Goal: Task Accomplishment & Management: Manage account settings

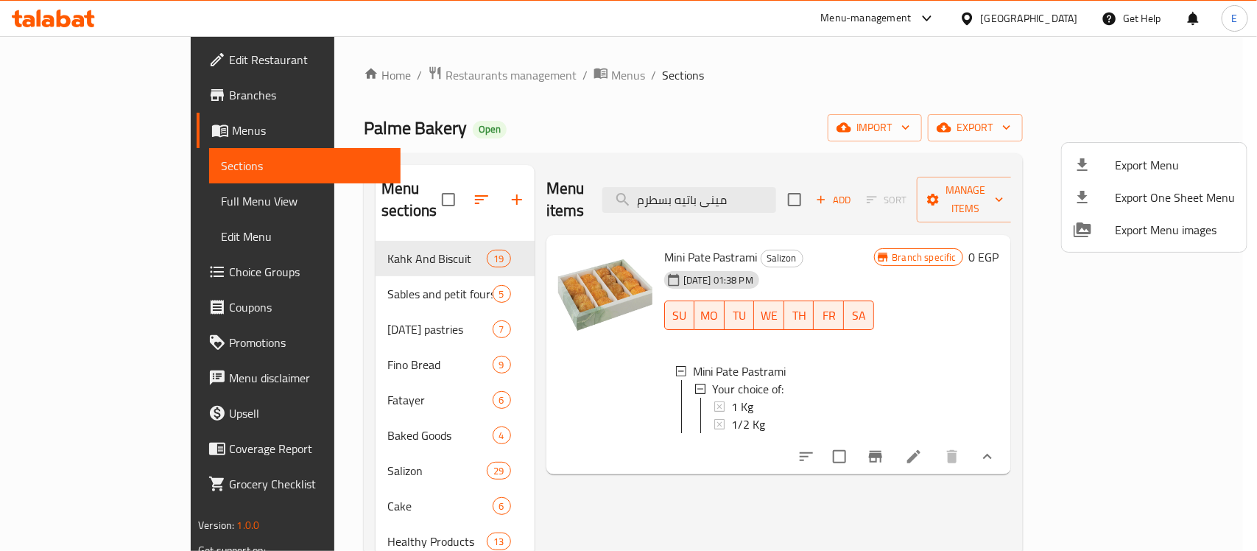
click at [367, 70] on div at bounding box center [628, 275] width 1257 height 551
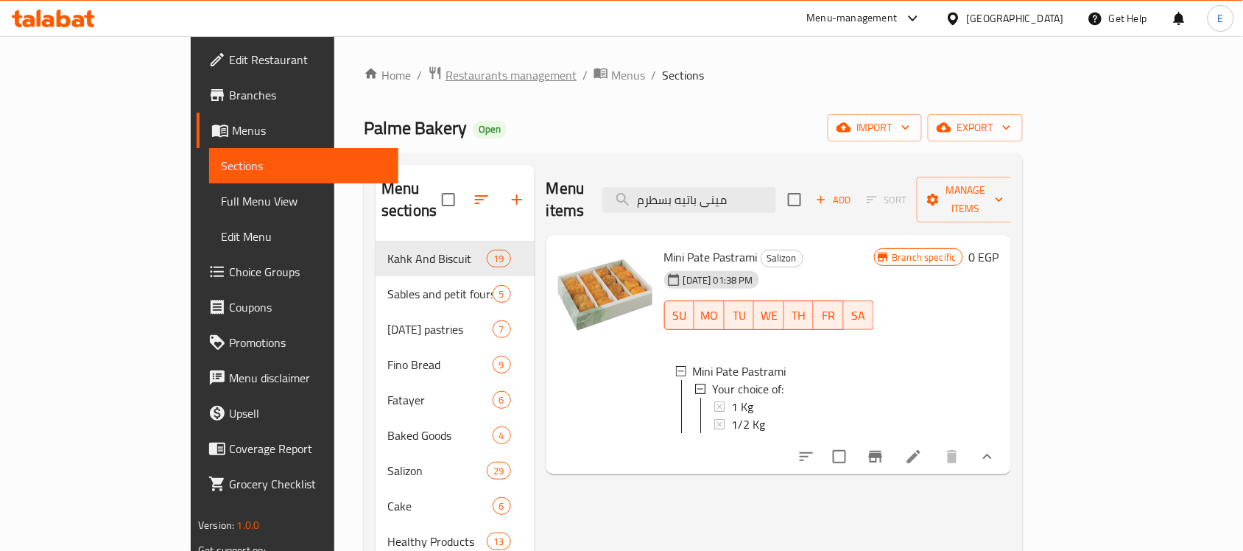
click at [445, 76] on span "Restaurants management" at bounding box center [510, 75] width 131 height 18
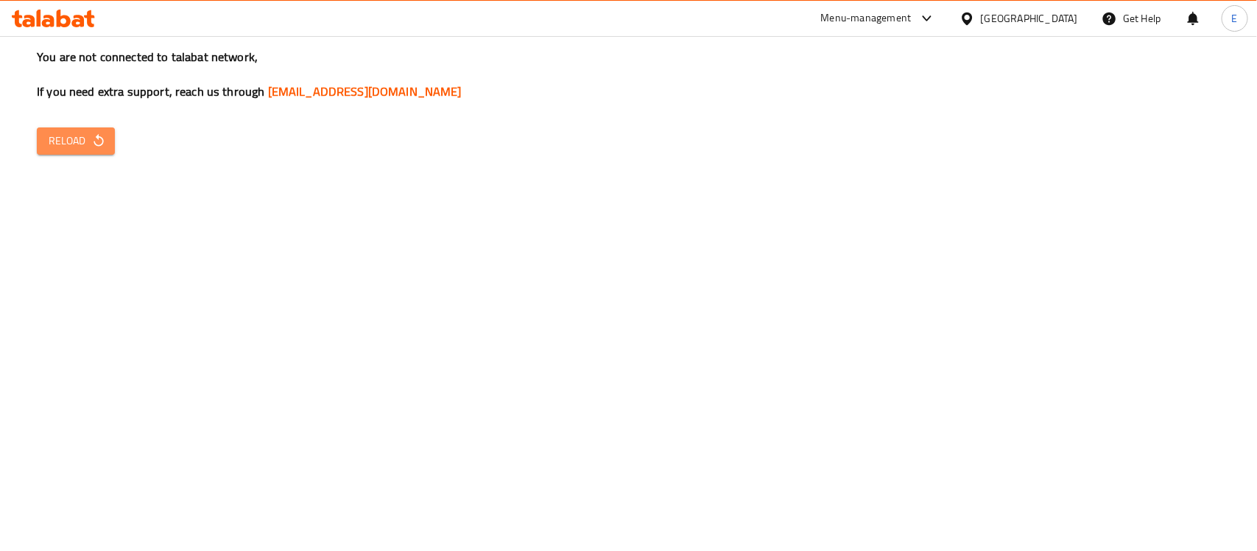
click at [89, 145] on span "Reload" at bounding box center [76, 141] width 54 height 18
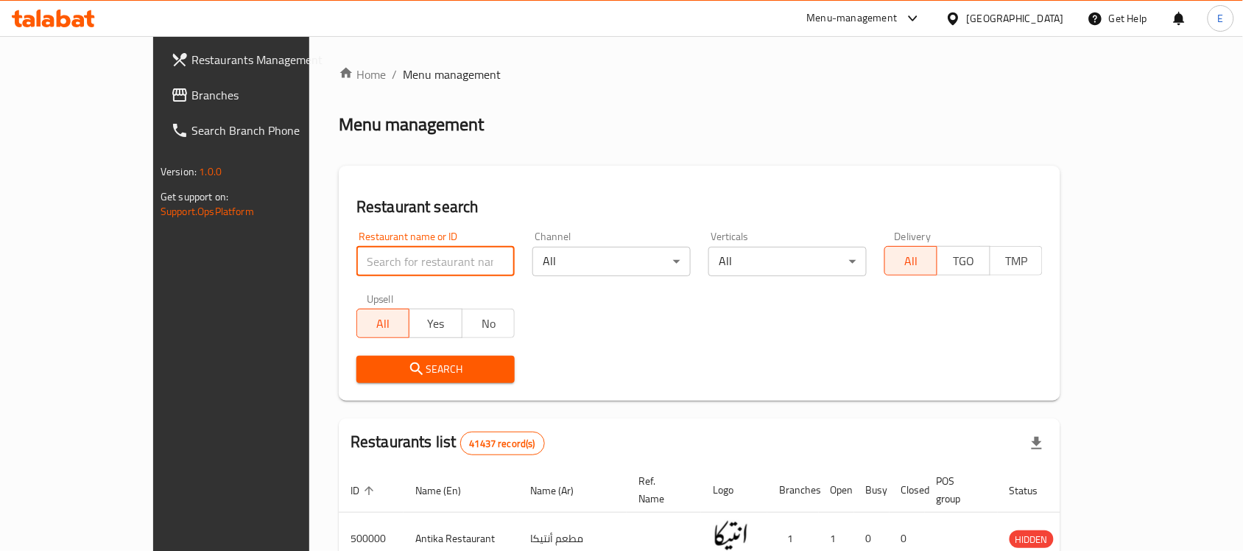
click at [392, 270] on input "search" at bounding box center [435, 261] width 158 height 29
paste input "683453"
type input "683453"
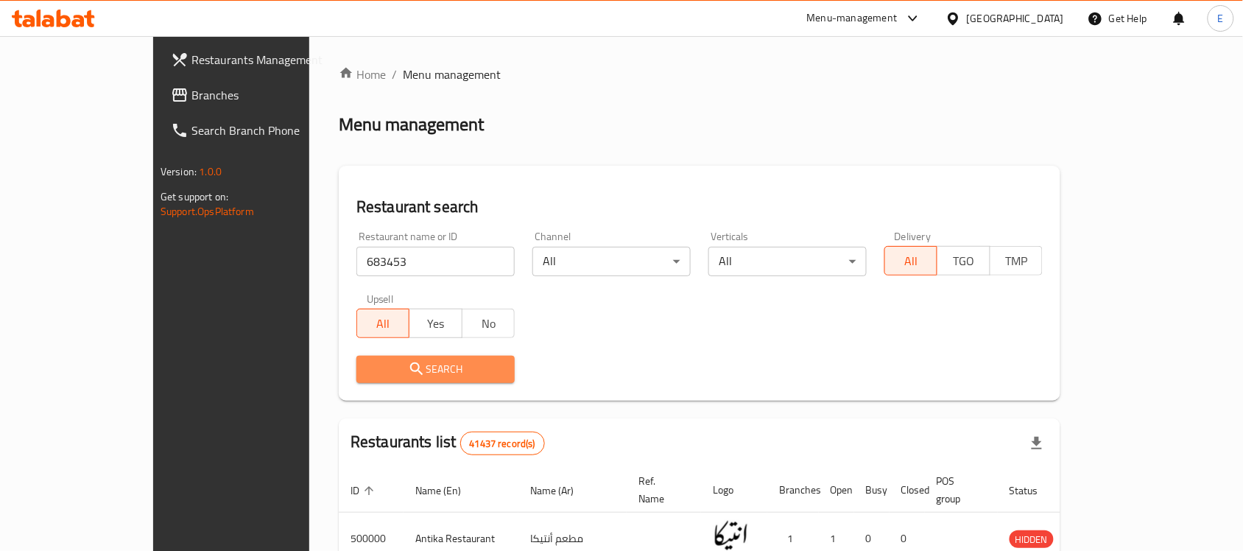
click at [368, 369] on span "Search" at bounding box center [435, 369] width 135 height 18
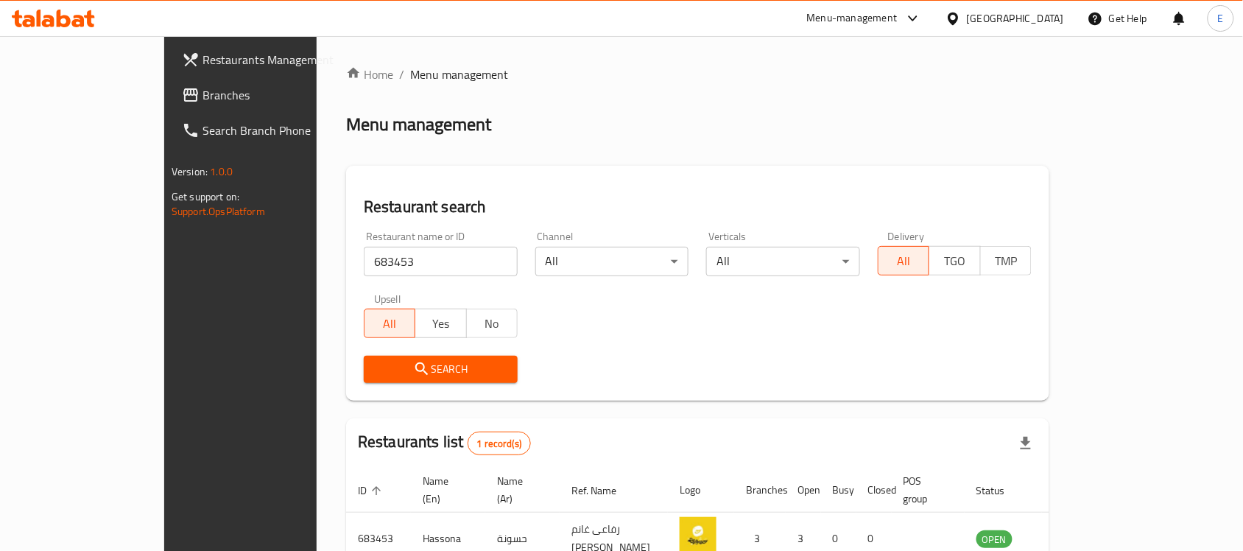
click at [346, 369] on div "Home / Menu management Menu management Restaurant search Restaurant name or ID …" at bounding box center [697, 340] width 703 height 549
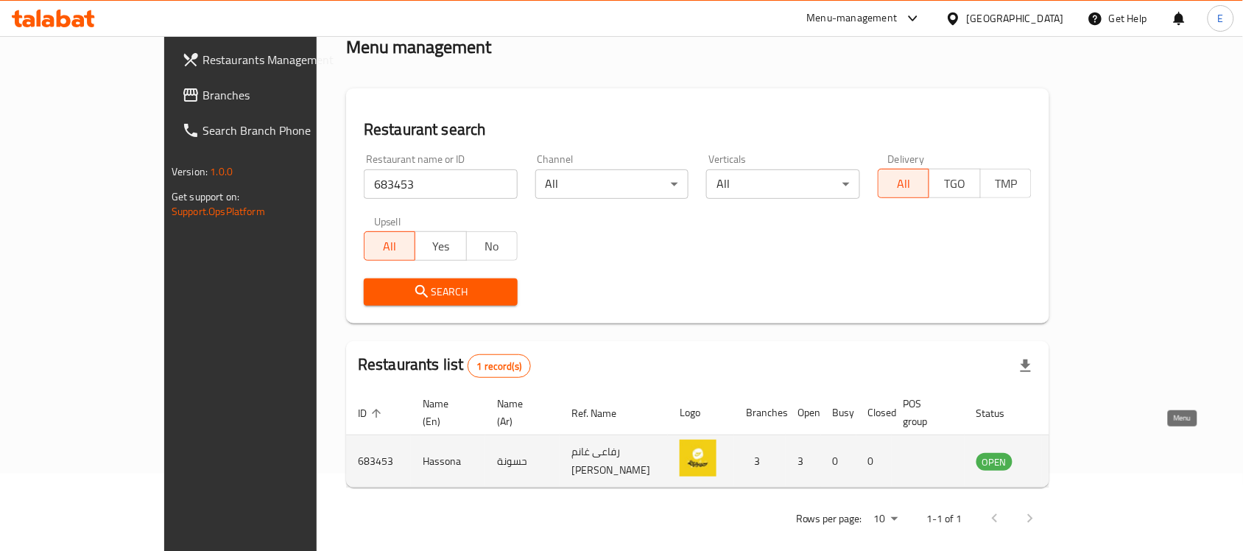
click at [1070, 456] on icon "enhanced table" at bounding box center [1062, 462] width 16 height 13
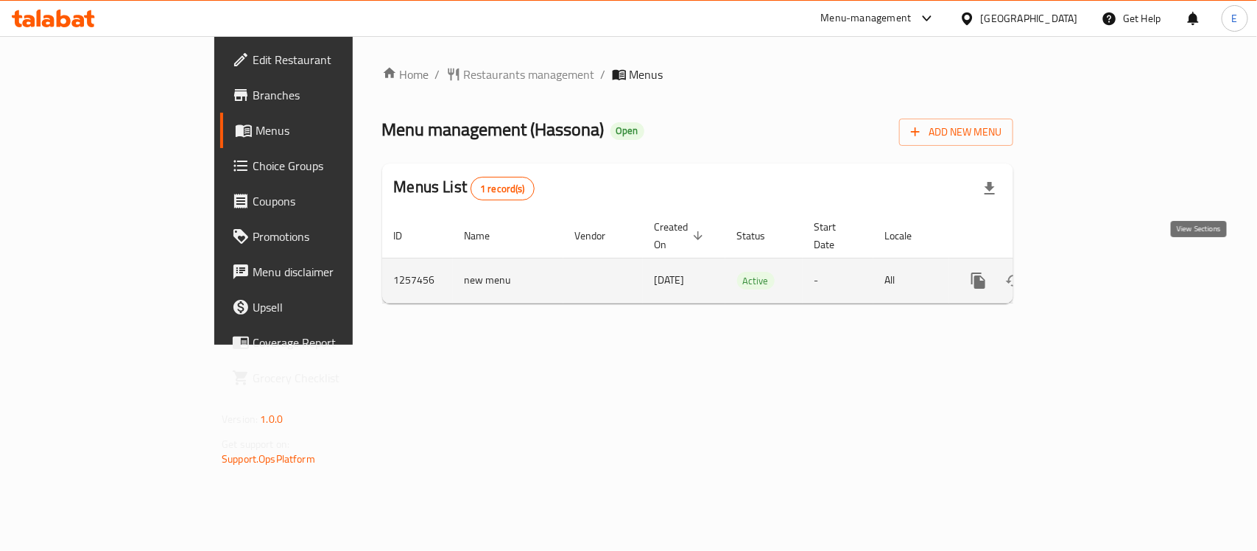
click at [1093, 272] on icon "enhanced table" at bounding box center [1085, 281] width 18 height 18
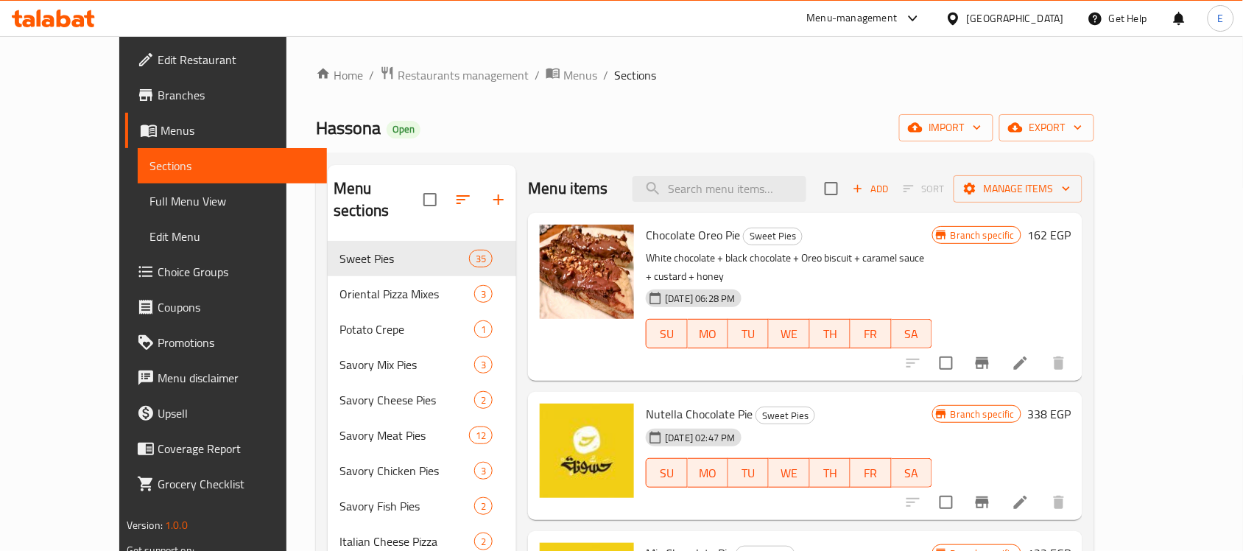
scroll to position [808, 0]
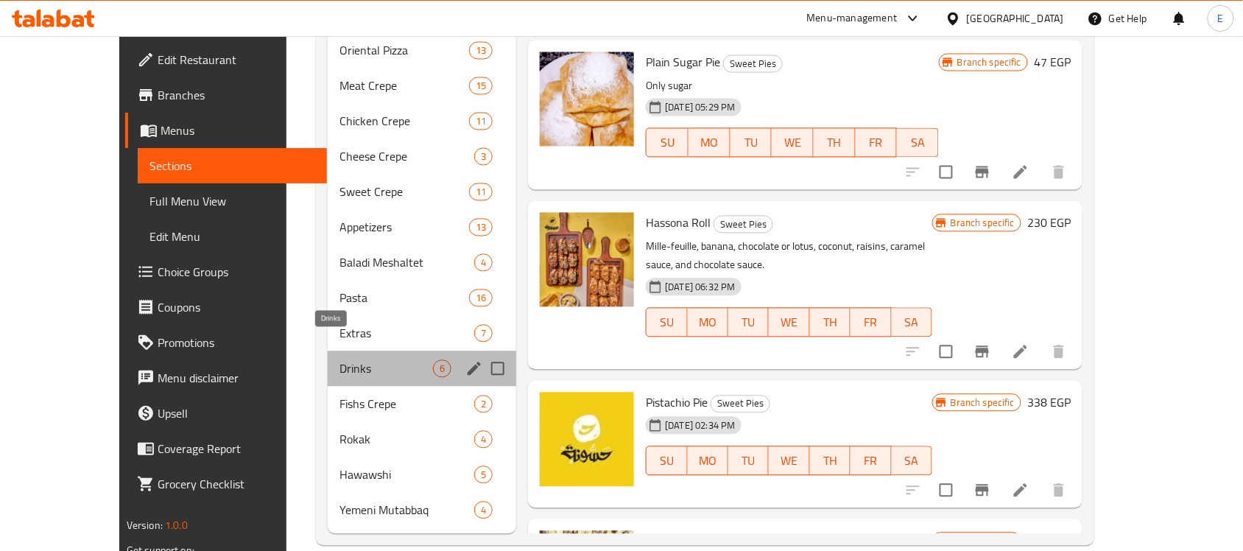
click at [361, 360] on span "Drinks" at bounding box center [385, 369] width 93 height 18
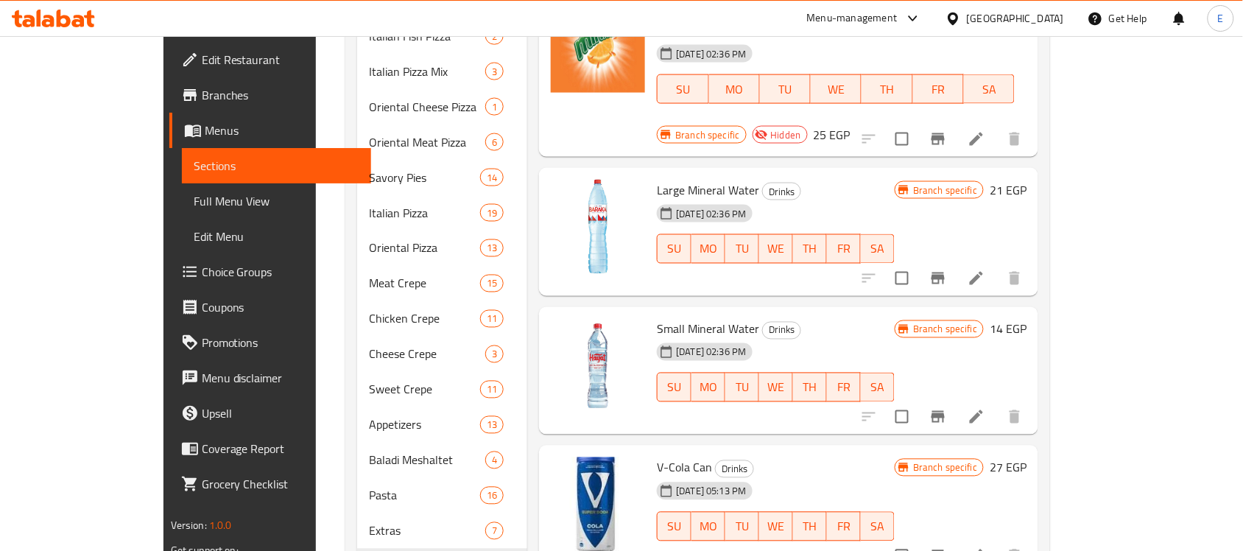
scroll to position [608, 0]
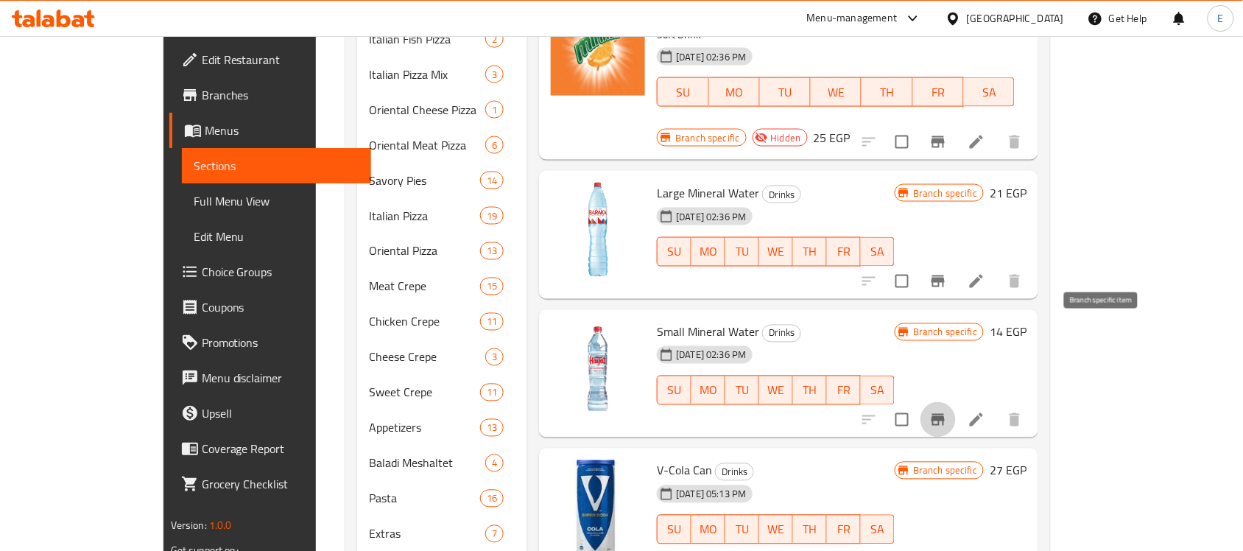
click at [945, 414] on icon "Branch-specific-item" at bounding box center [937, 420] width 13 height 12
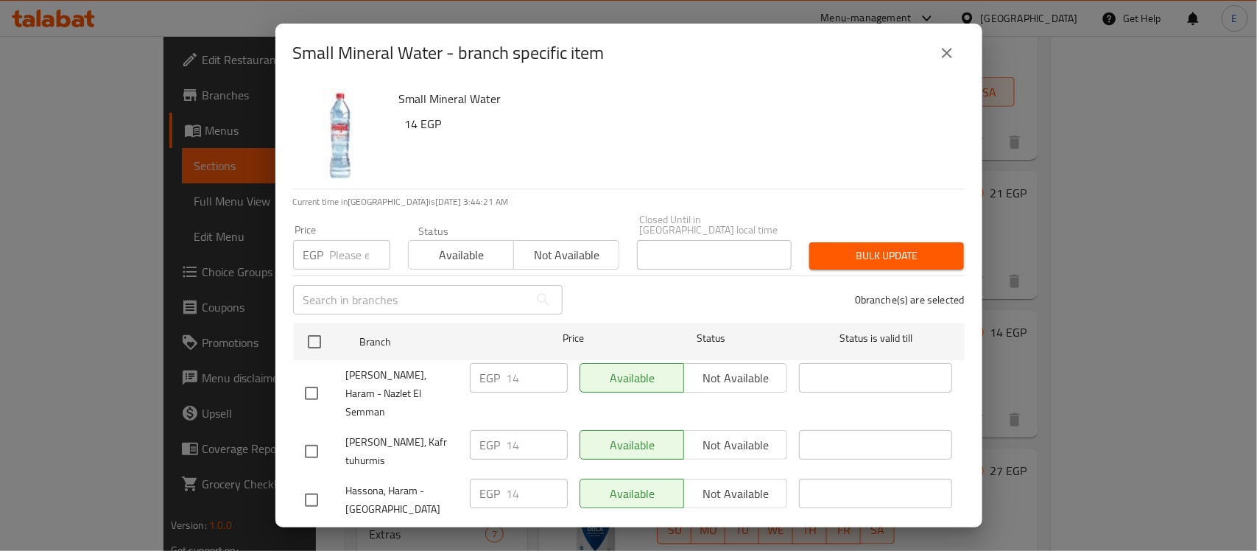
click at [947, 53] on icon "close" at bounding box center [947, 53] width 18 height 18
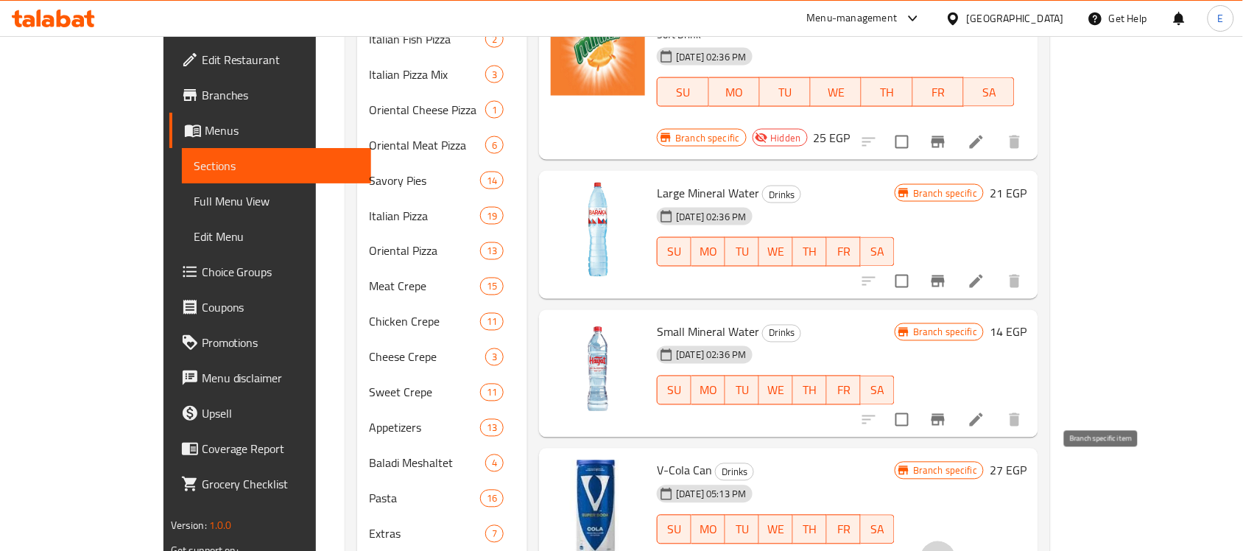
click at [947, 550] on icon "Branch-specific-item" at bounding box center [938, 559] width 18 height 18
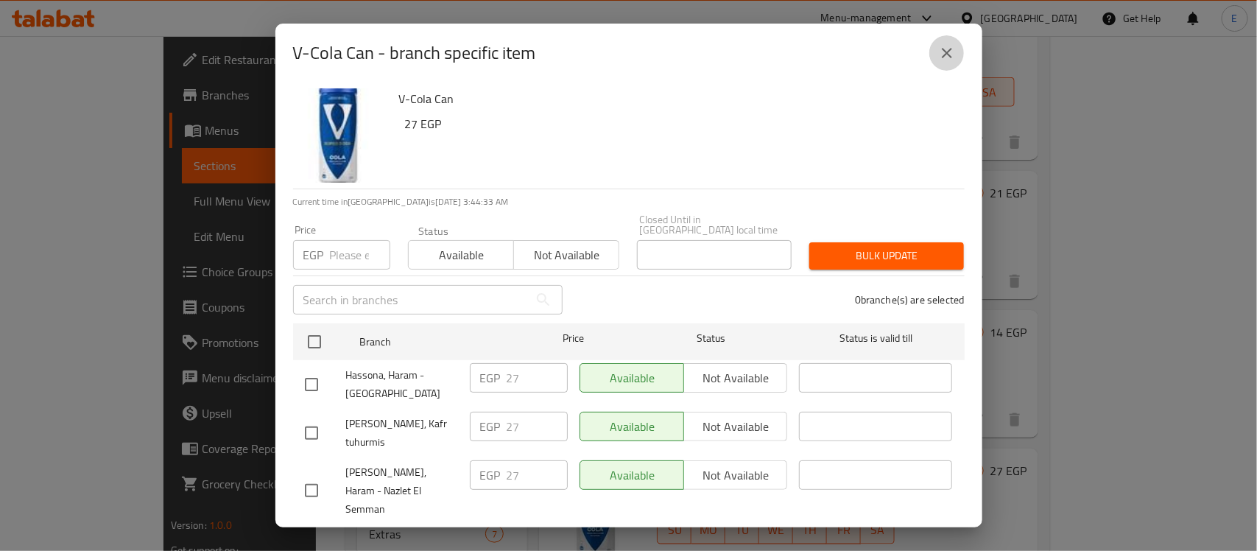
click at [950, 57] on icon "close" at bounding box center [947, 53] width 18 height 18
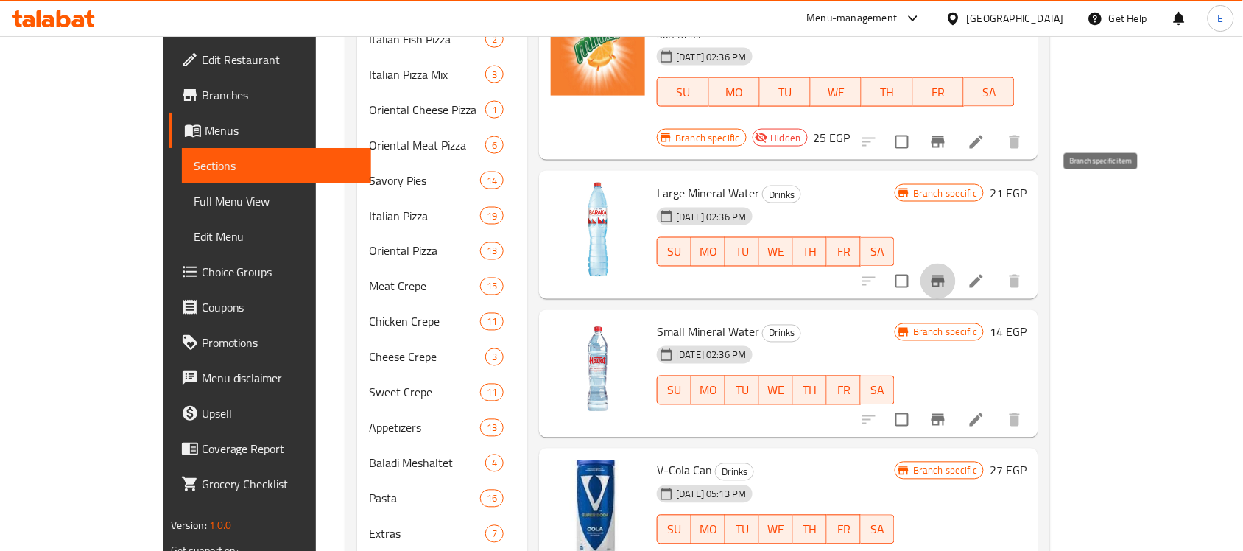
click at [947, 272] on icon "Branch-specific-item" at bounding box center [938, 281] width 18 height 18
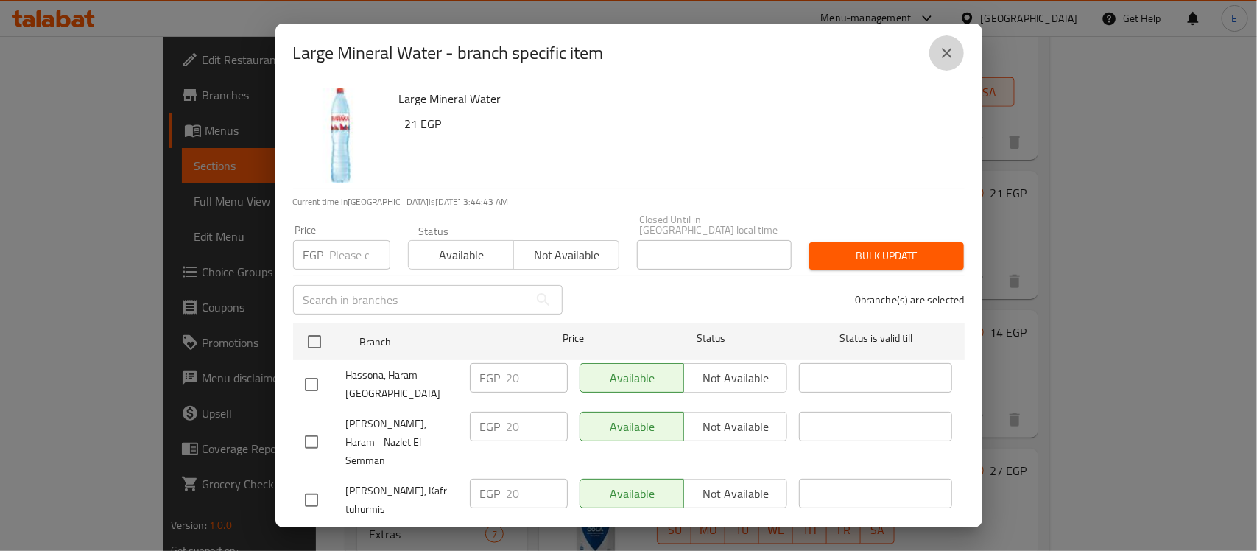
click at [950, 58] on icon "close" at bounding box center [947, 53] width 10 height 10
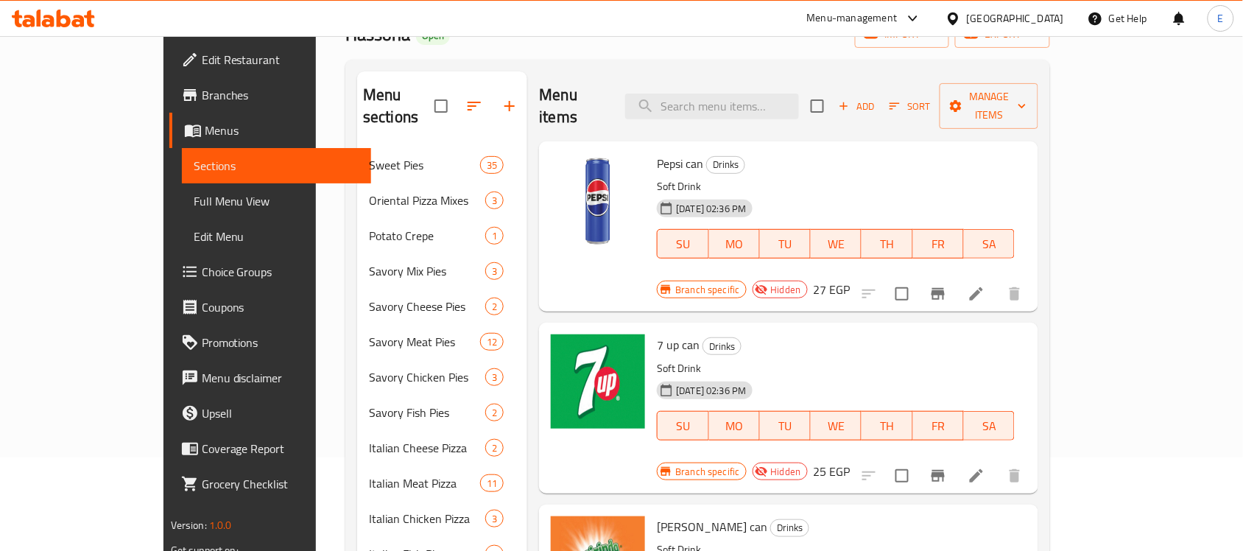
scroll to position [0, 0]
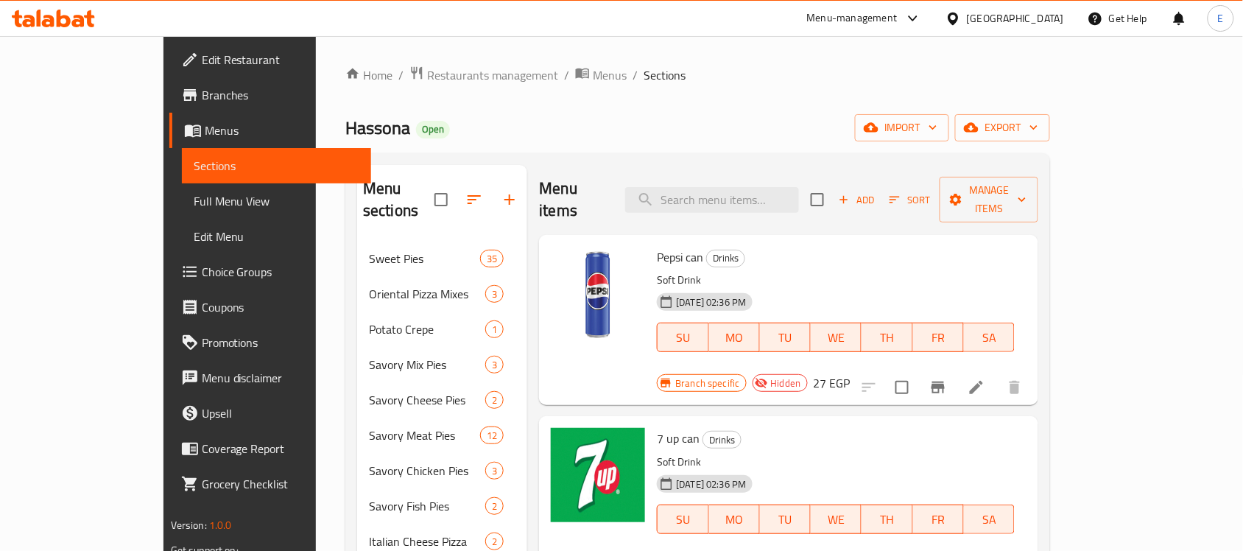
drag, startPoint x: 1151, startPoint y: 119, endPoint x: 1156, endPoint y: 233, distance: 113.5
click at [1041, 124] on icon "button" at bounding box center [1033, 127] width 15 height 15
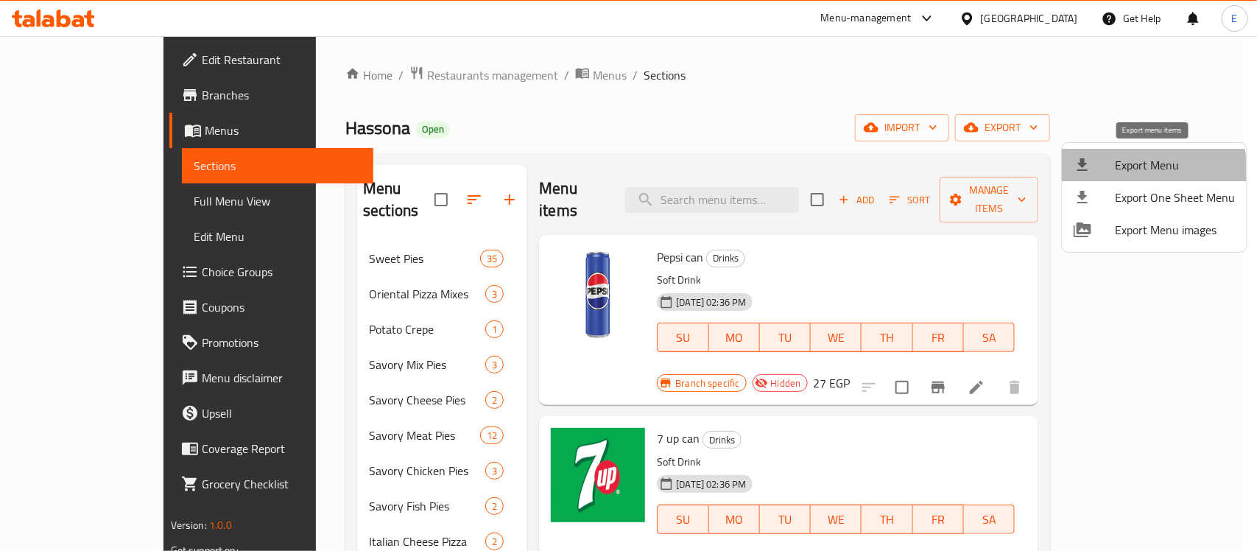
click at [1153, 169] on span "Export Menu" at bounding box center [1175, 165] width 120 height 18
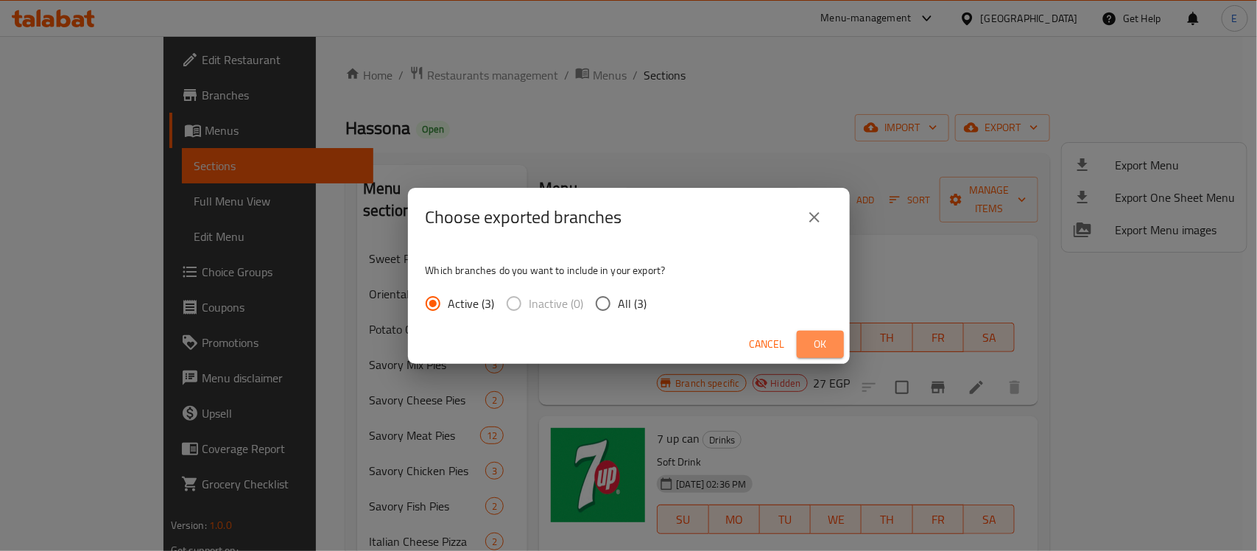
click at [817, 339] on span "Ok" at bounding box center [820, 344] width 24 height 18
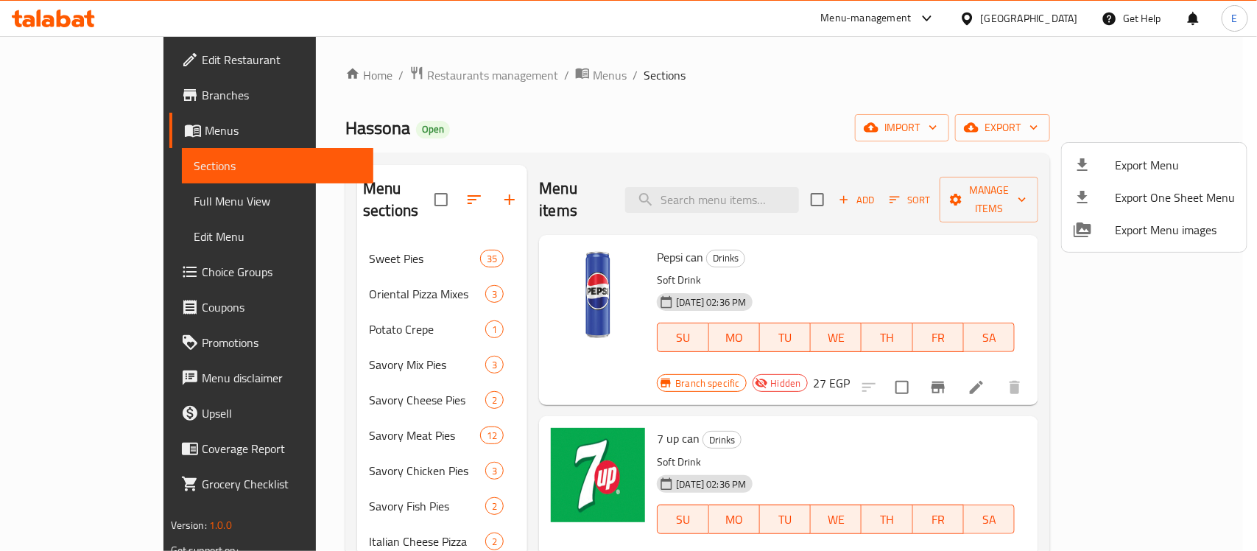
click at [791, 250] on div at bounding box center [628, 275] width 1257 height 551
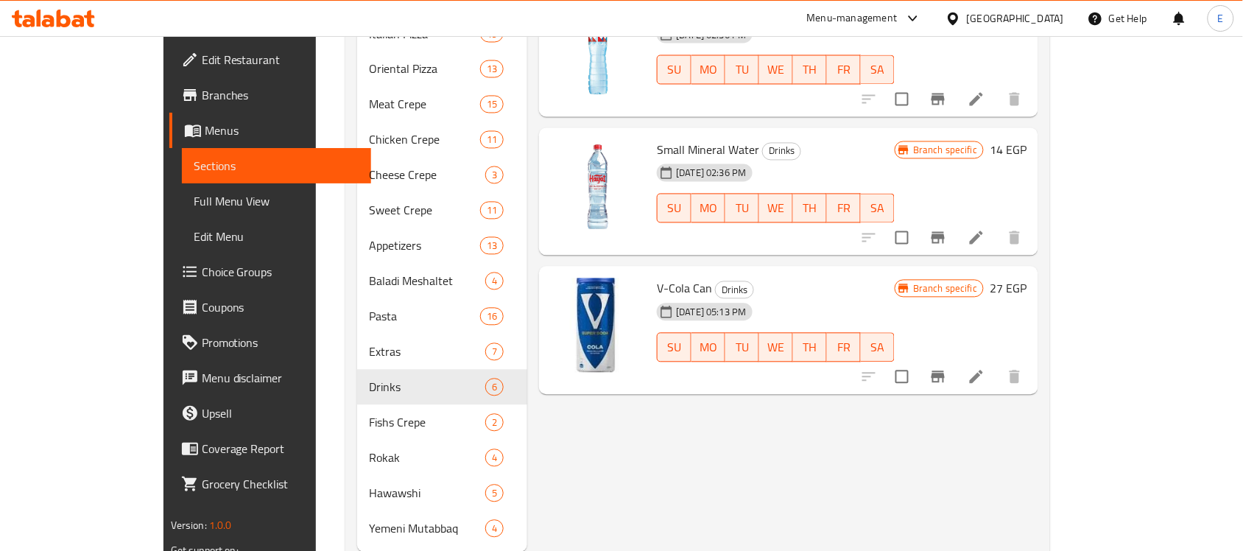
scroll to position [808, 0]
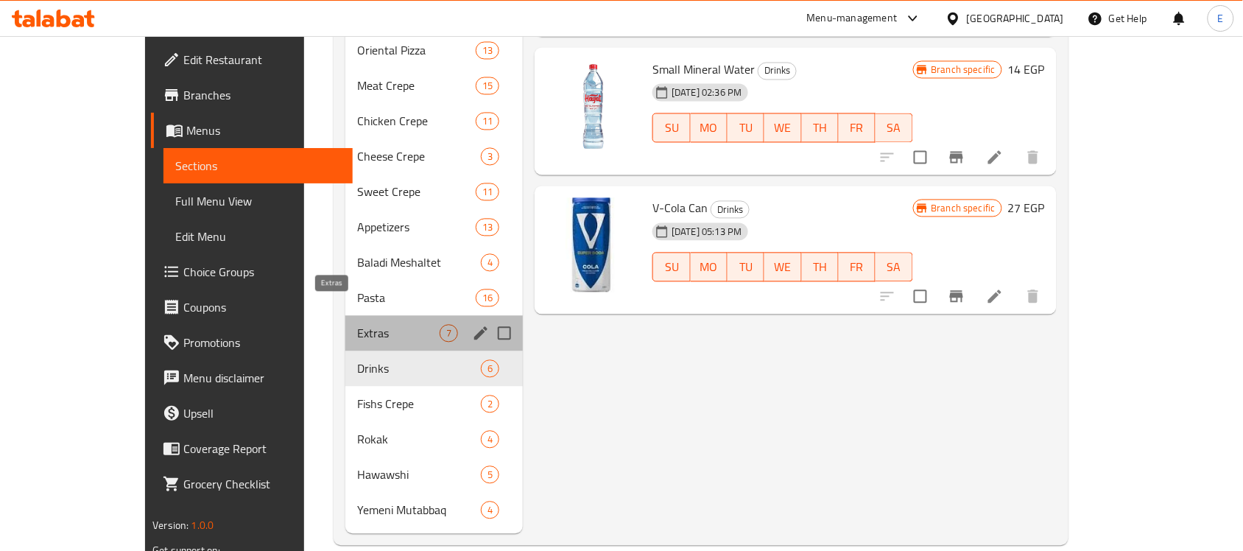
click at [359, 325] on span "Extras" at bounding box center [398, 334] width 82 height 18
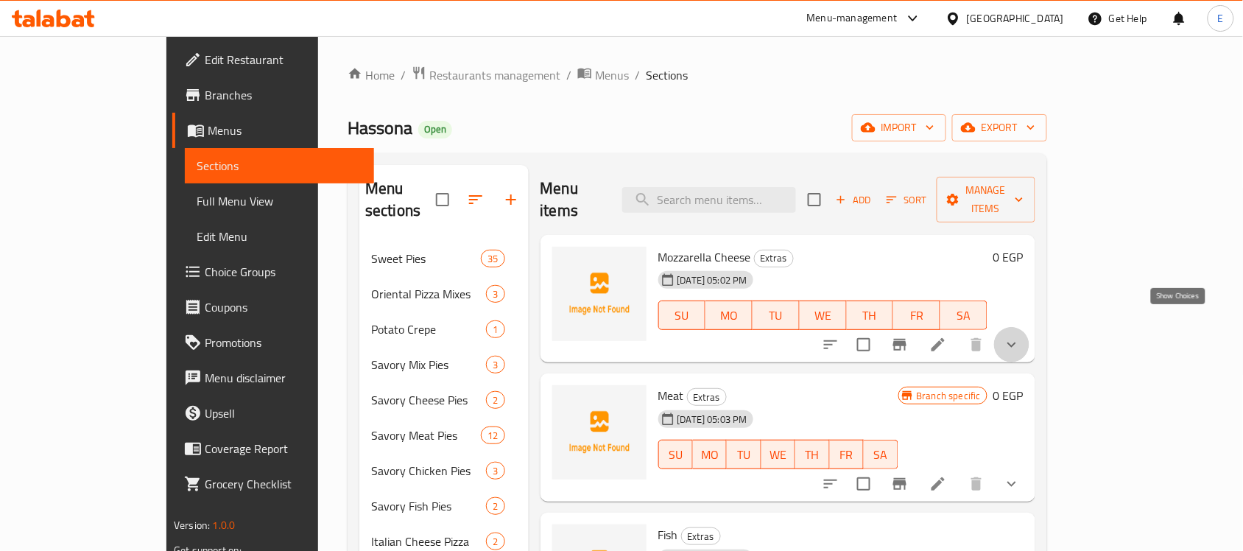
click at [1020, 336] on icon "show more" at bounding box center [1012, 345] width 18 height 18
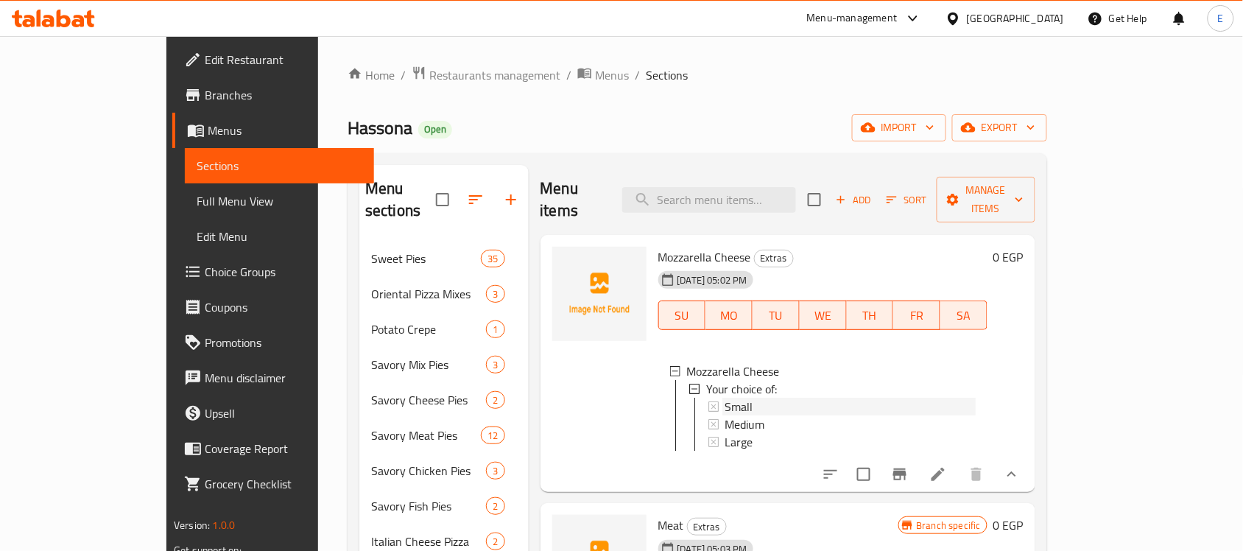
click at [785, 398] on div "Small" at bounding box center [850, 407] width 250 height 18
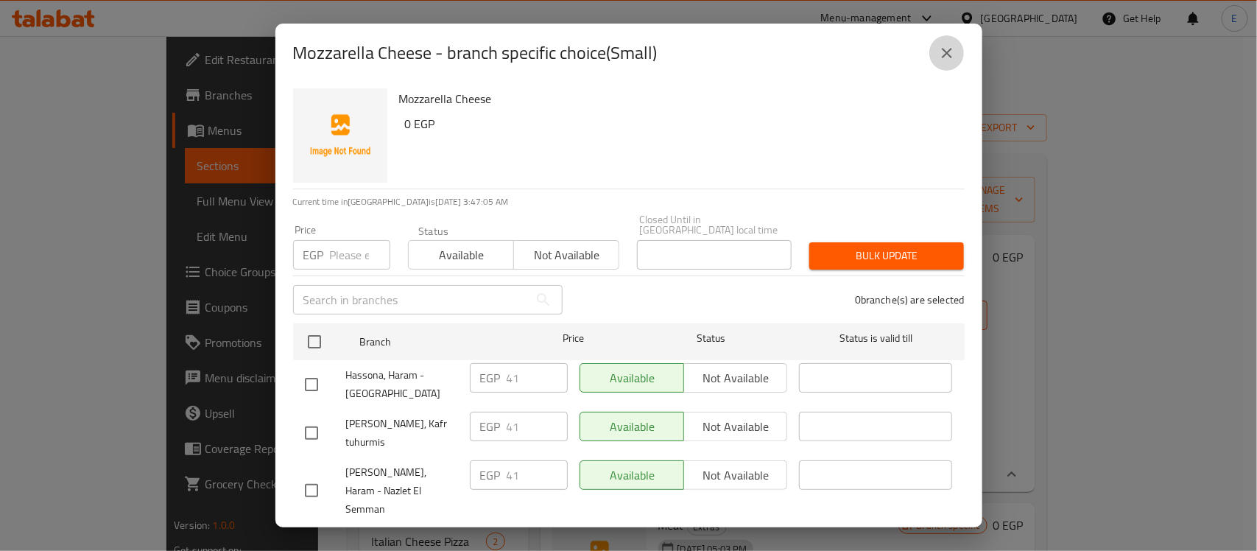
click at [952, 55] on icon "close" at bounding box center [947, 53] width 18 height 18
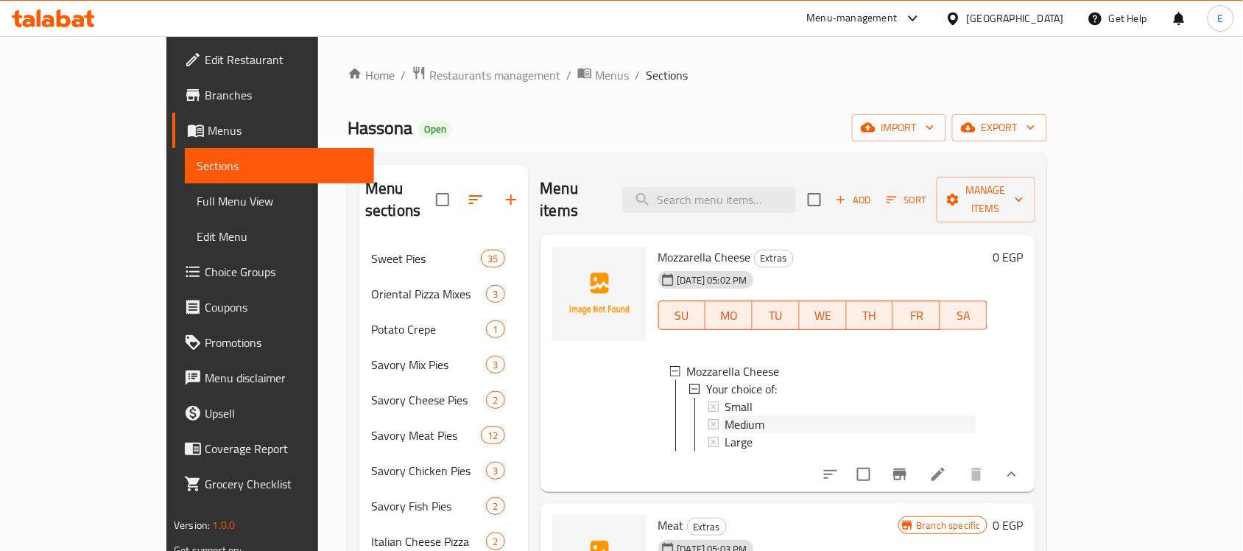
click at [725, 415] on span "Medium" at bounding box center [745, 424] width 40 height 18
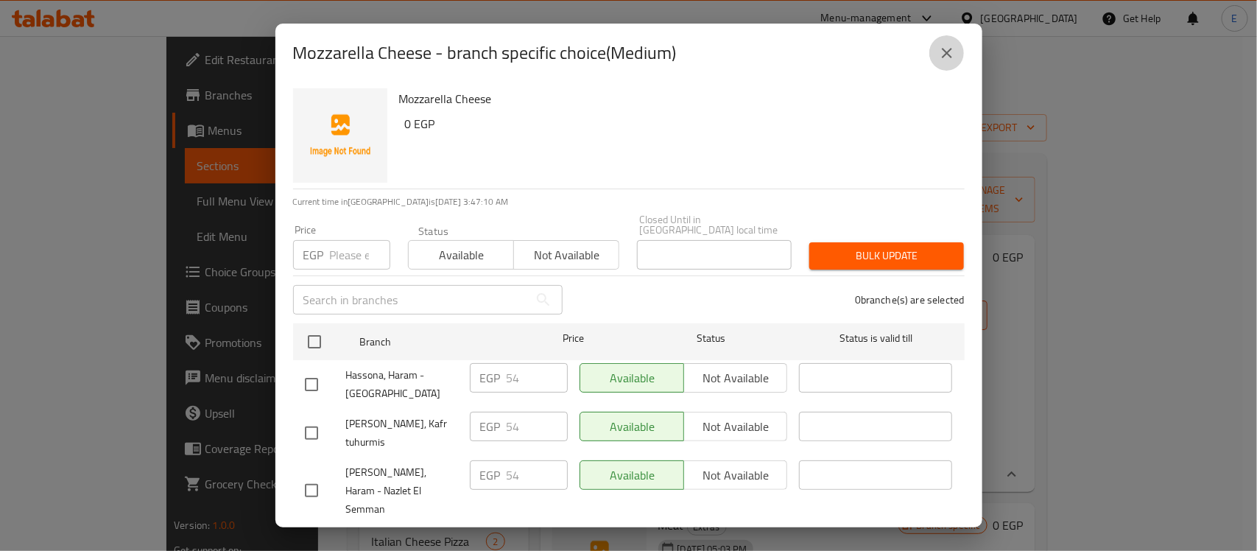
click at [956, 49] on button "close" at bounding box center [946, 52] width 35 height 35
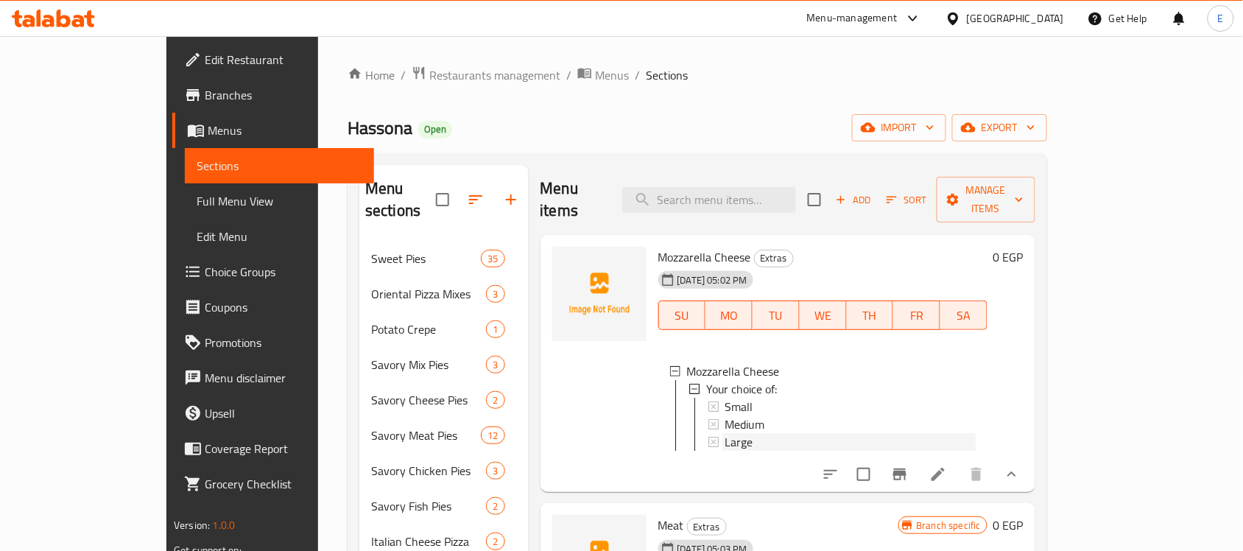
click at [726, 433] on div "Large" at bounding box center [850, 442] width 250 height 18
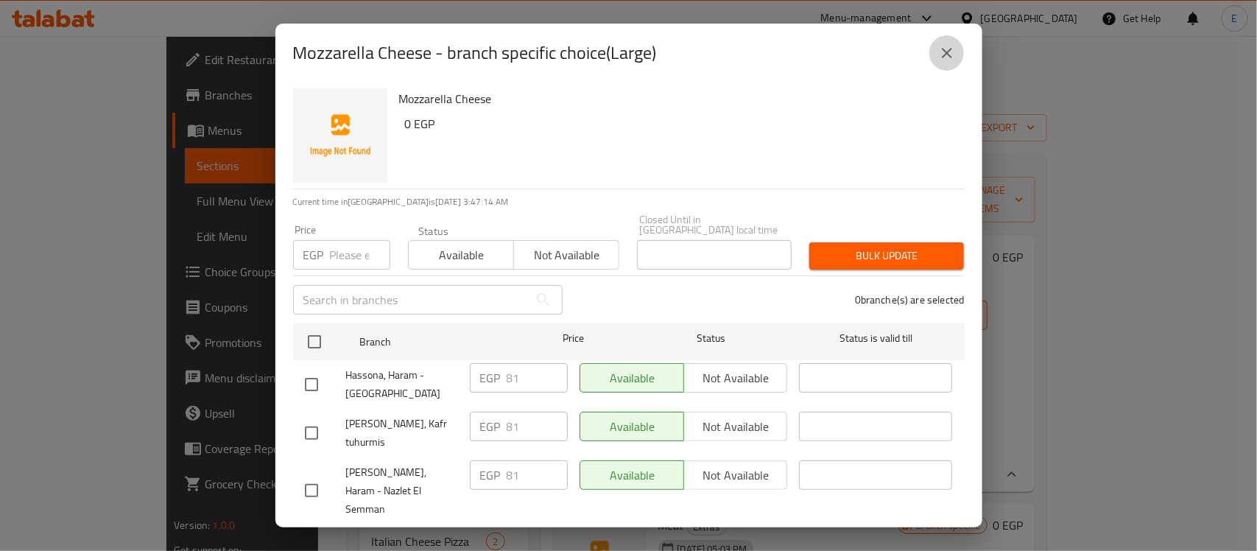
click at [941, 56] on icon "close" at bounding box center [947, 53] width 18 height 18
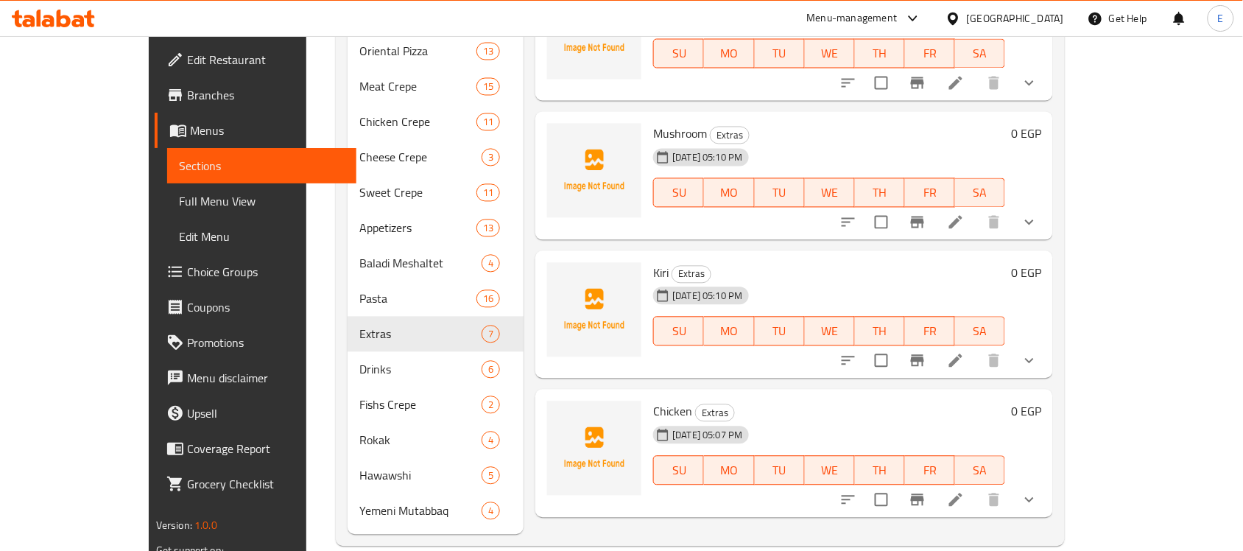
scroll to position [808, 0]
click at [359, 395] on span "Fishs Crepe" at bounding box center [399, 404] width 81 height 18
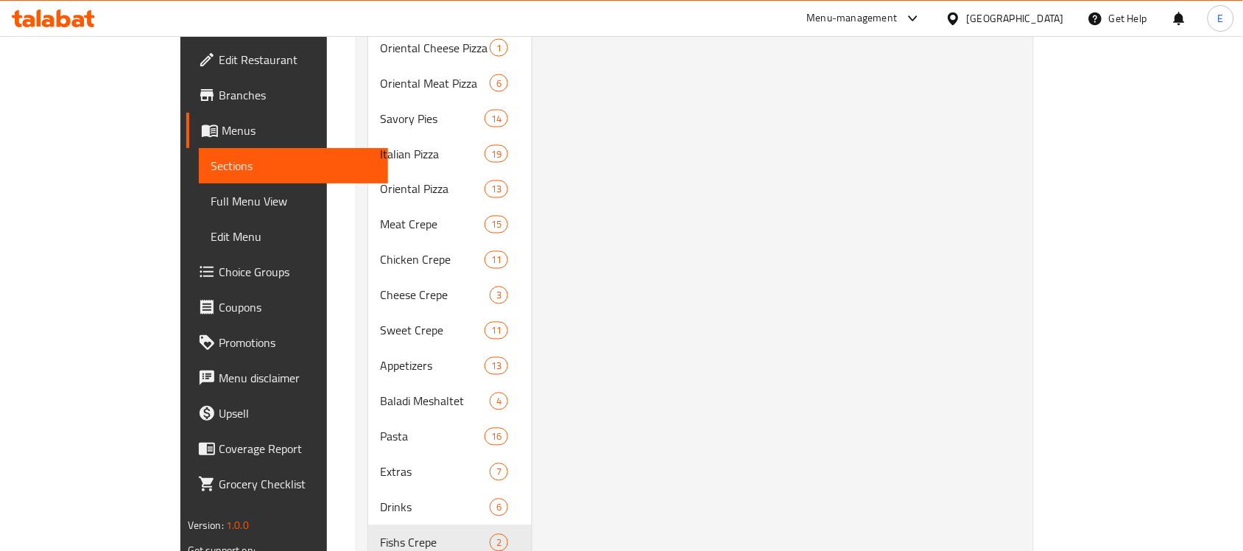
scroll to position [808, 0]
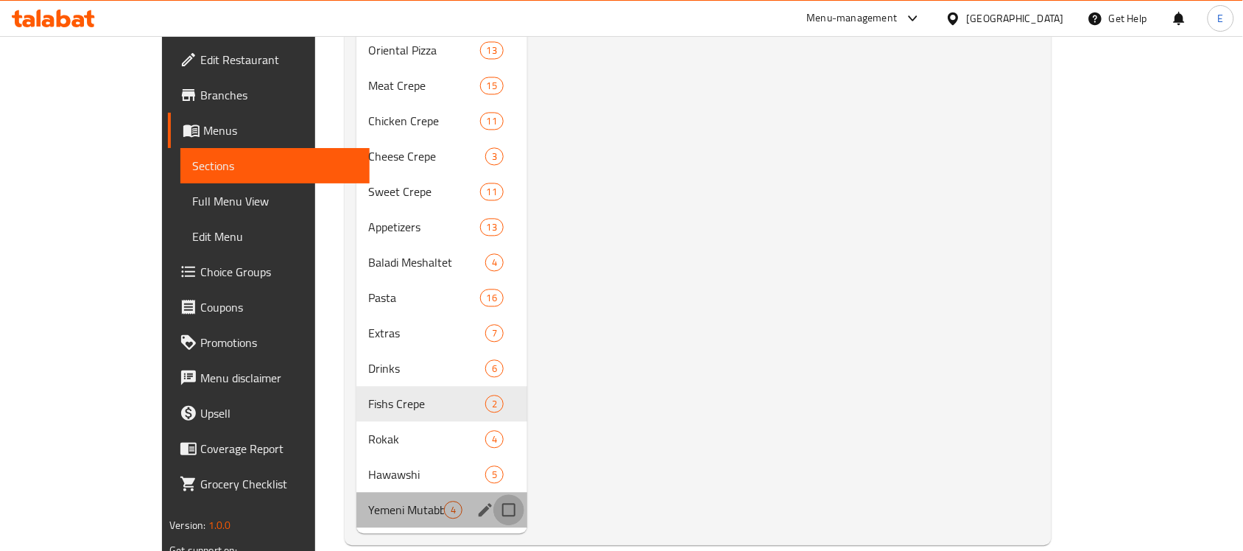
click at [493, 495] on input "Menu sections" at bounding box center [508, 510] width 31 height 31
checkbox input "true"
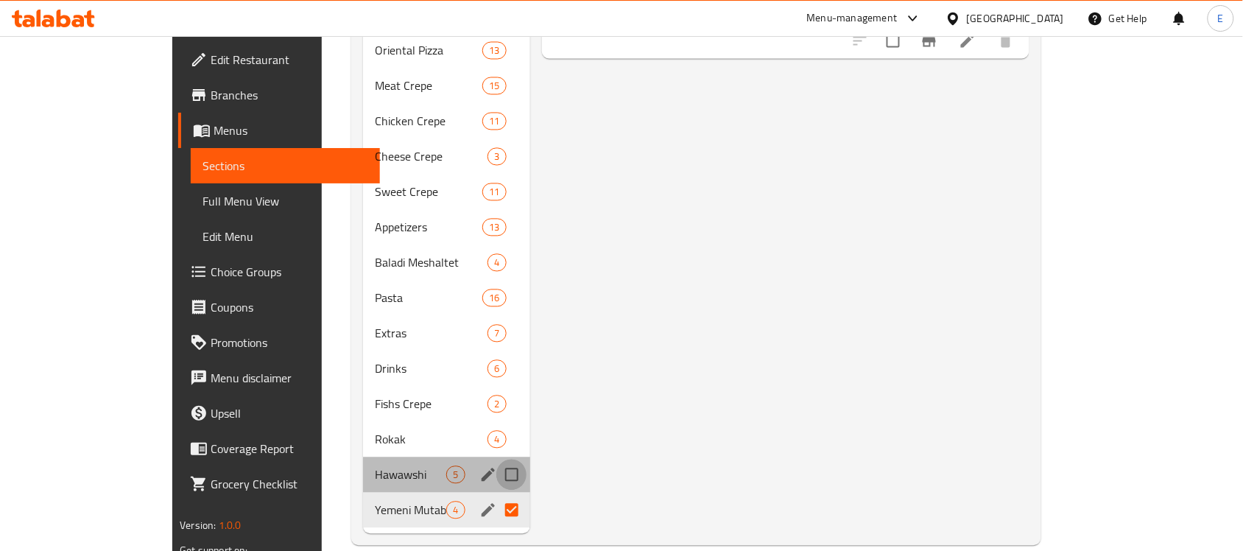
click at [496, 459] on input "Menu sections" at bounding box center [511, 474] width 31 height 31
checkbox input "true"
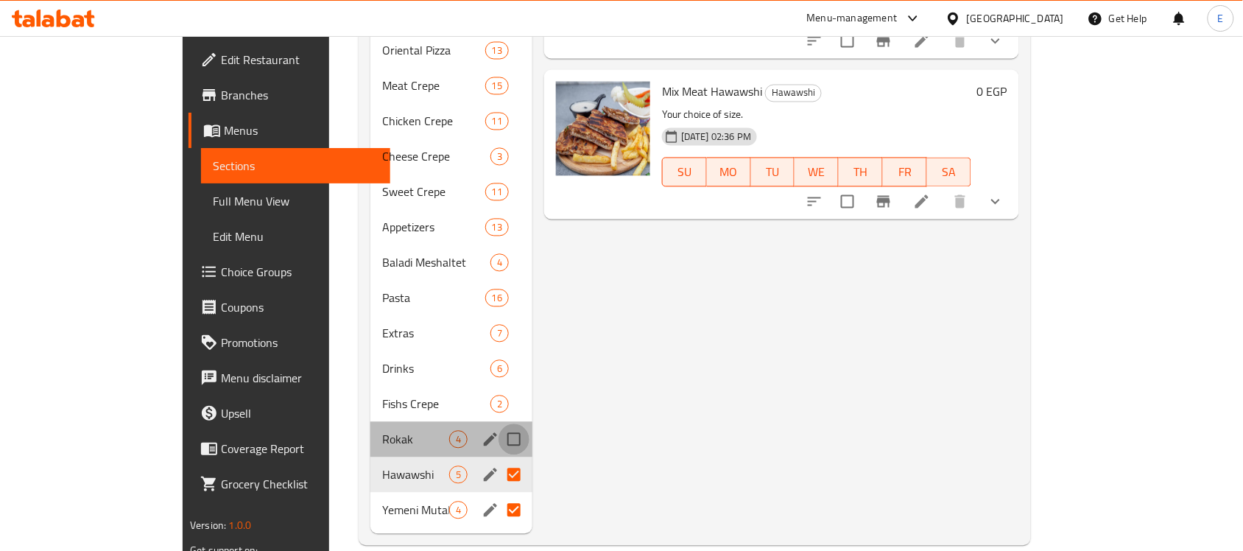
click at [498, 424] on input "Menu sections" at bounding box center [513, 439] width 31 height 31
checkbox input "true"
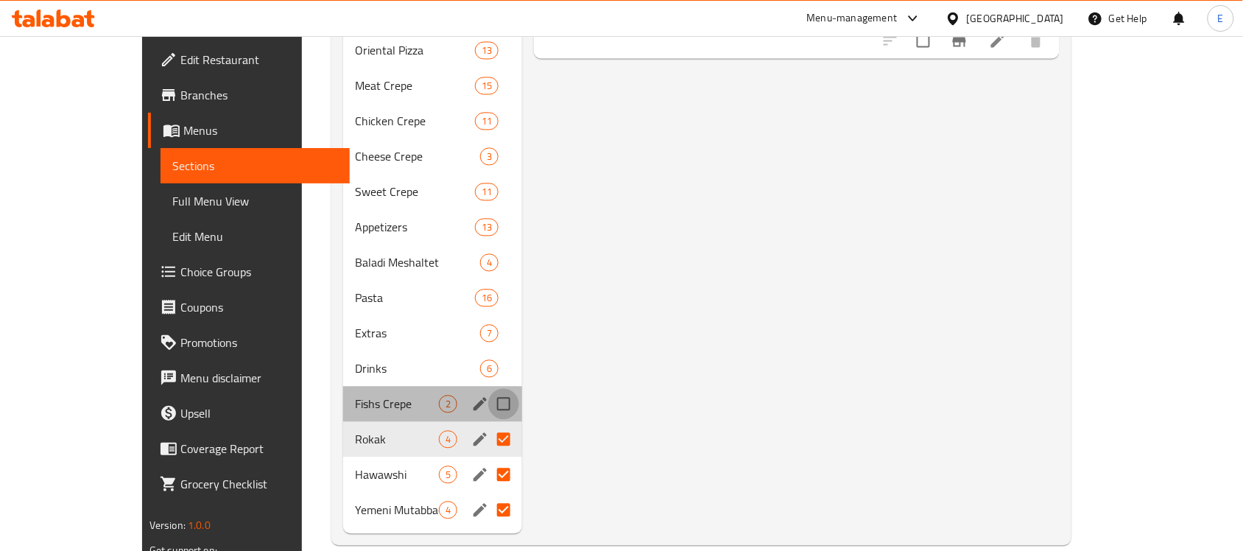
click at [488, 389] on input "Menu sections" at bounding box center [503, 404] width 31 height 31
checkbox input "true"
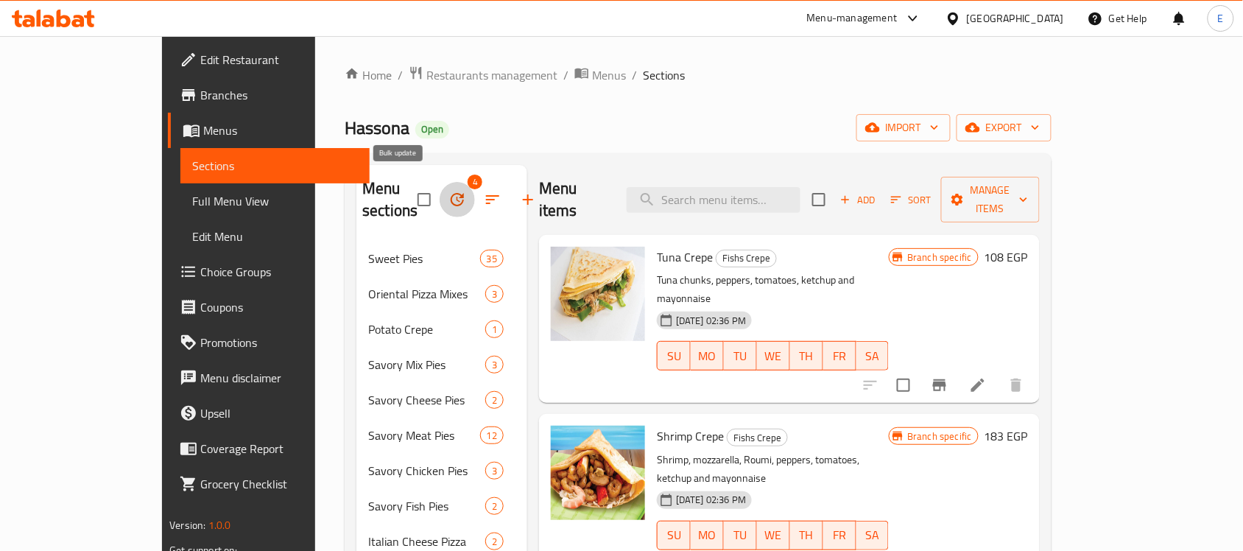
click at [448, 191] on icon "button" at bounding box center [457, 200] width 18 height 18
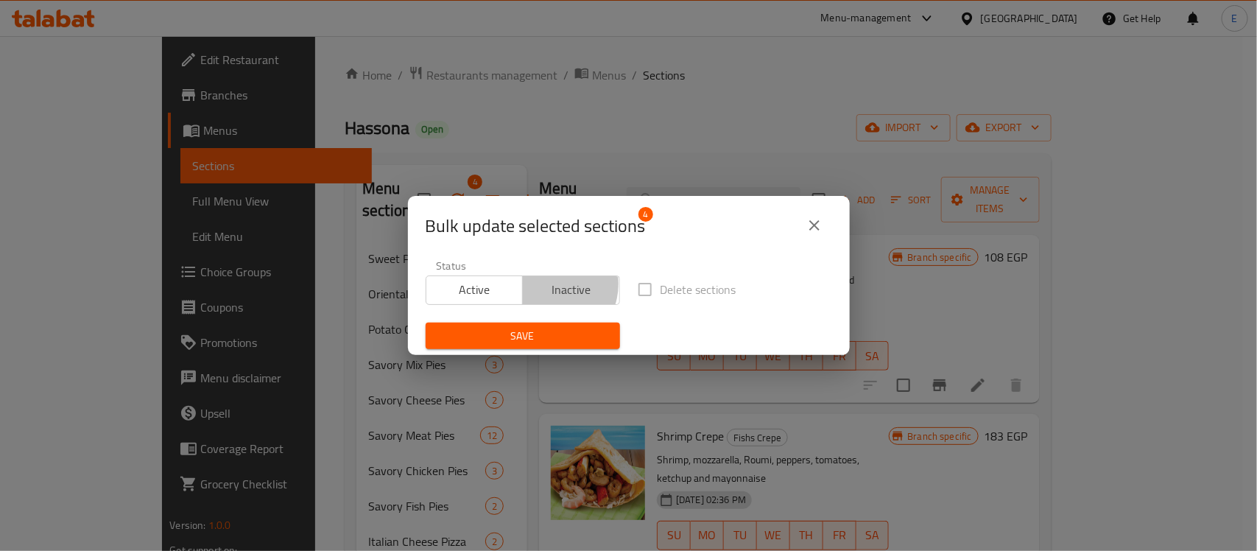
click at [547, 284] on span "Inactive" at bounding box center [571, 289] width 85 height 21
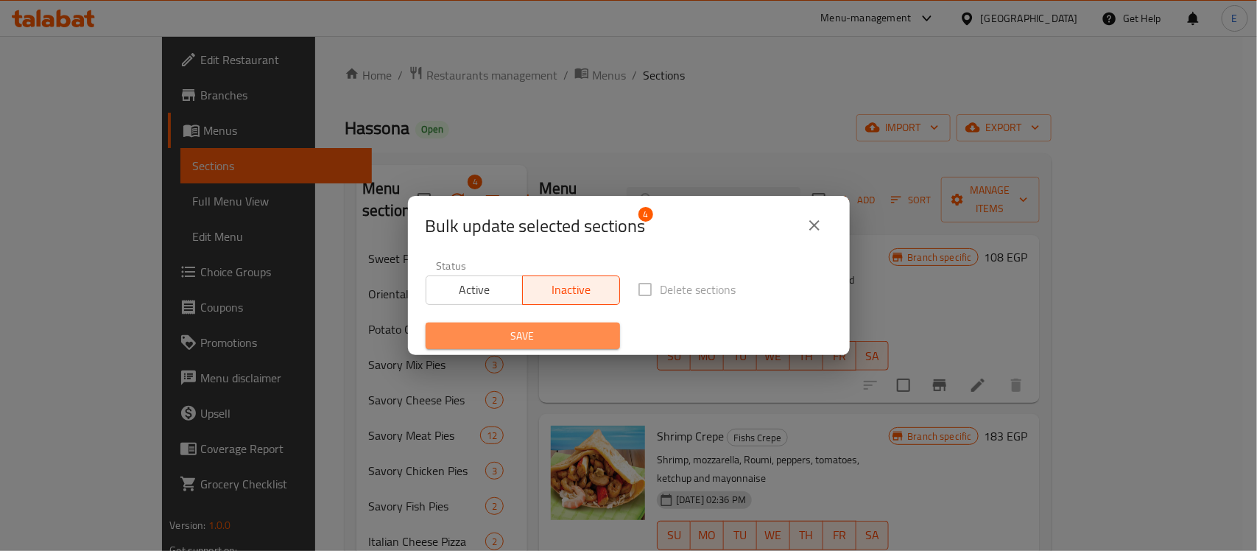
click at [538, 328] on span "Save" at bounding box center [522, 336] width 171 height 18
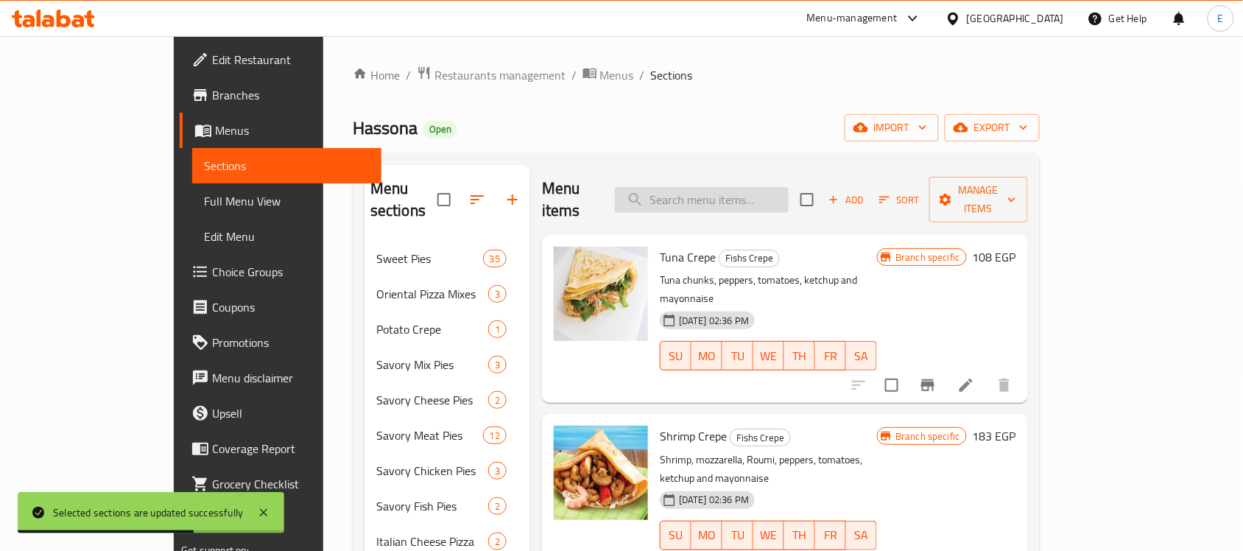
click at [760, 189] on input "search" at bounding box center [702, 200] width 174 height 26
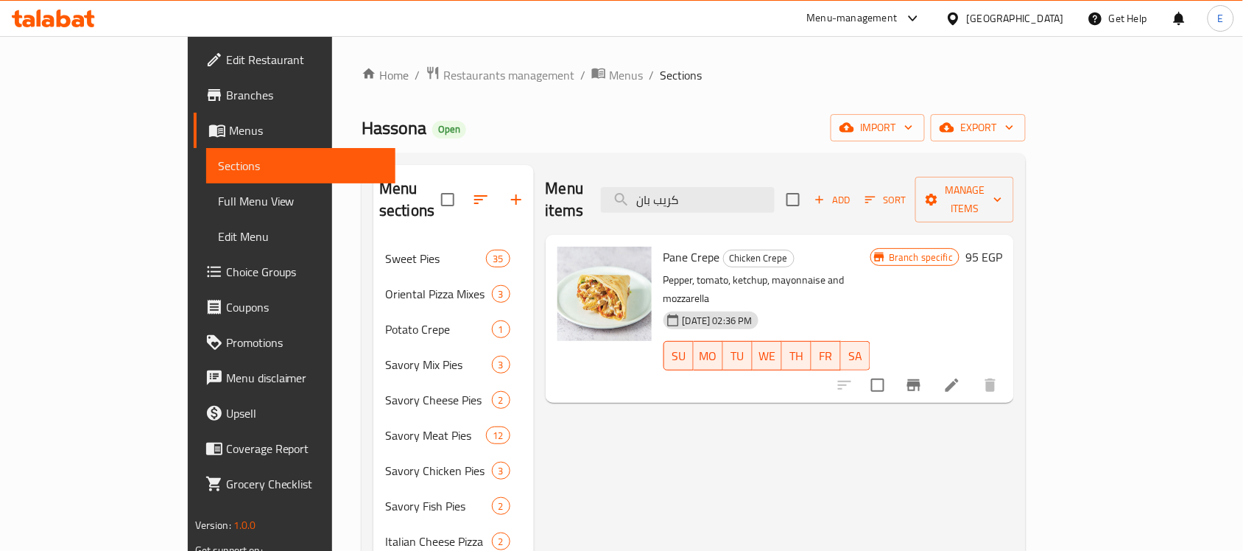
type input "كريب بان"
click at [922, 376] on icon "Branch-specific-item" at bounding box center [914, 385] width 18 height 18
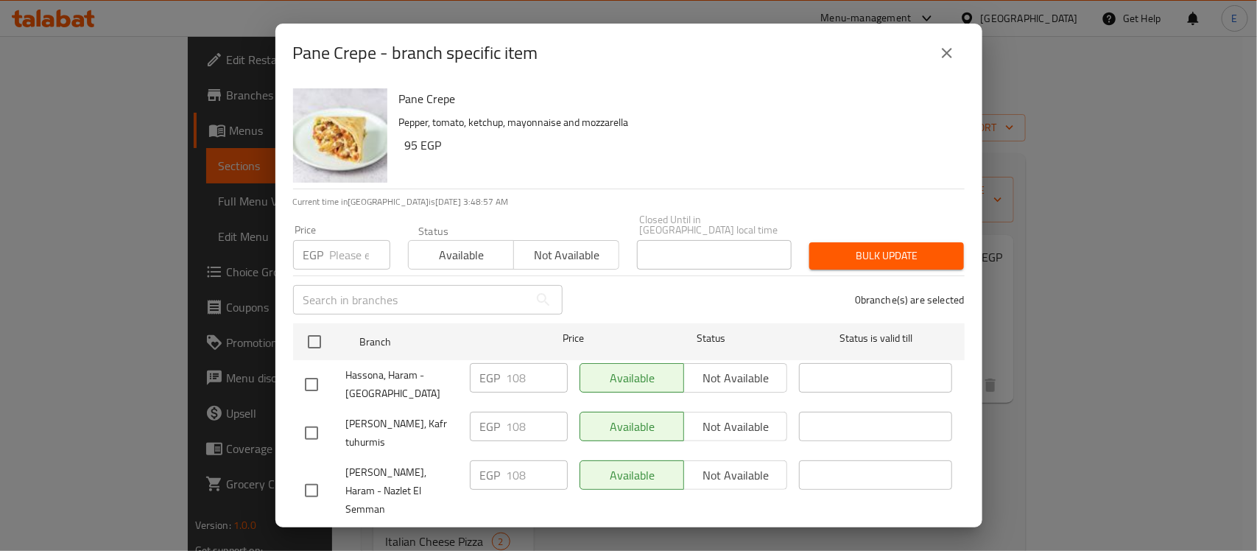
click at [947, 57] on icon "close" at bounding box center [947, 53] width 10 height 10
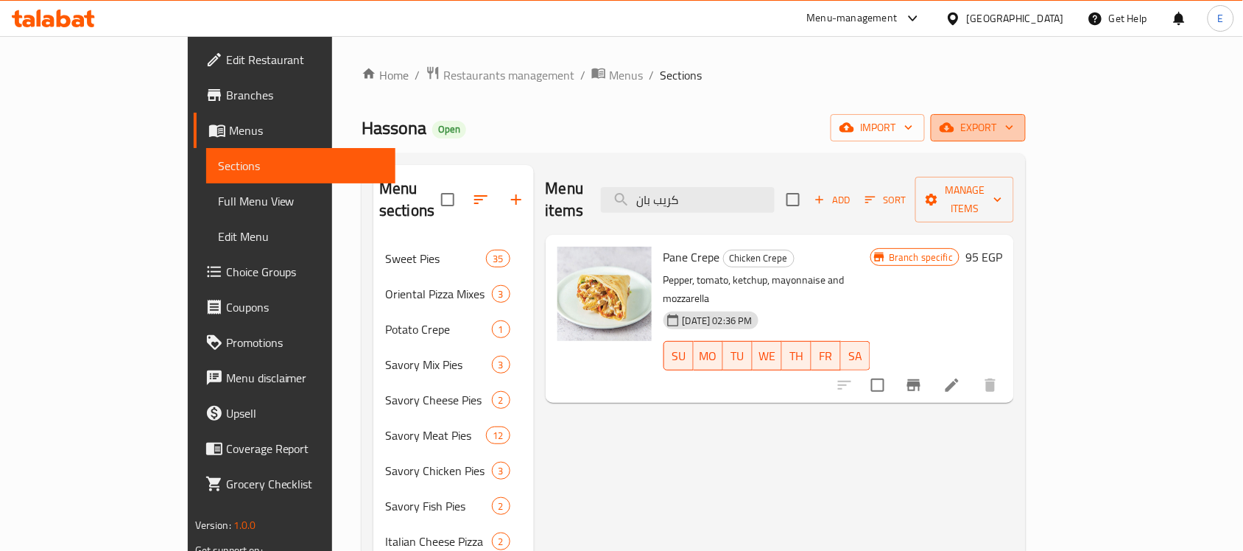
click at [1014, 135] on span "export" at bounding box center [977, 128] width 71 height 18
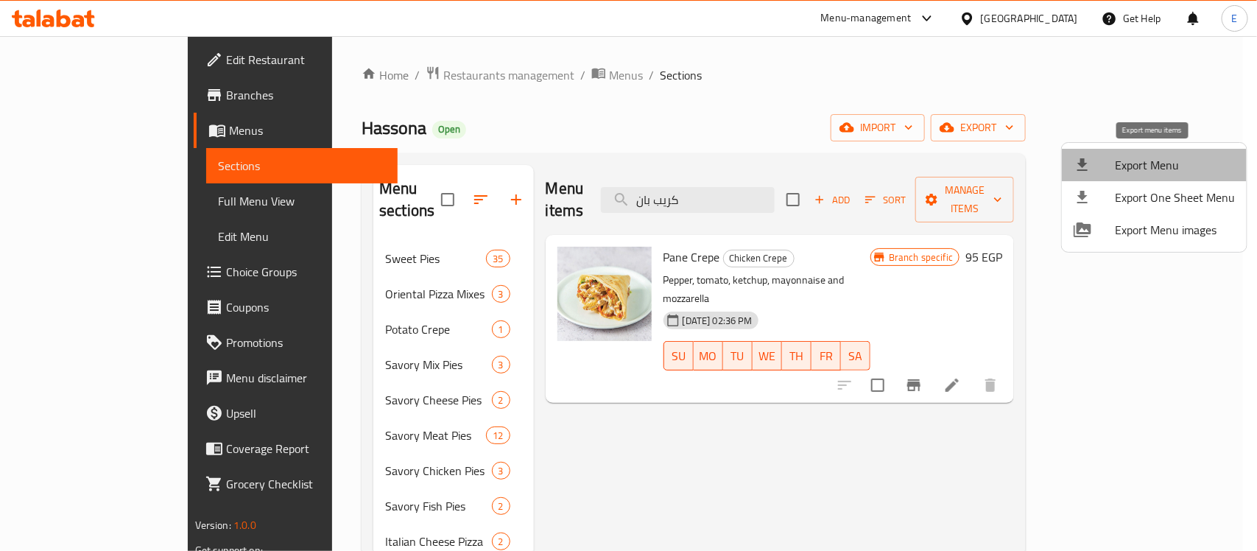
click at [1154, 157] on span "Export Menu" at bounding box center [1175, 165] width 120 height 18
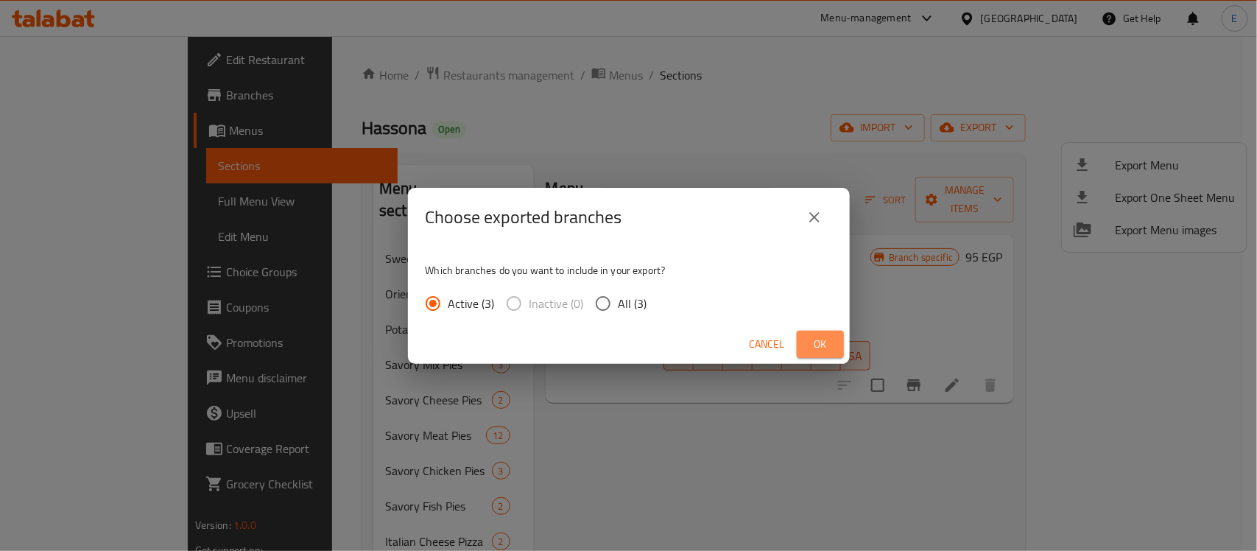
click at [808, 341] on span "Ok" at bounding box center [820, 344] width 24 height 18
